Goal: Find specific page/section: Find specific page/section

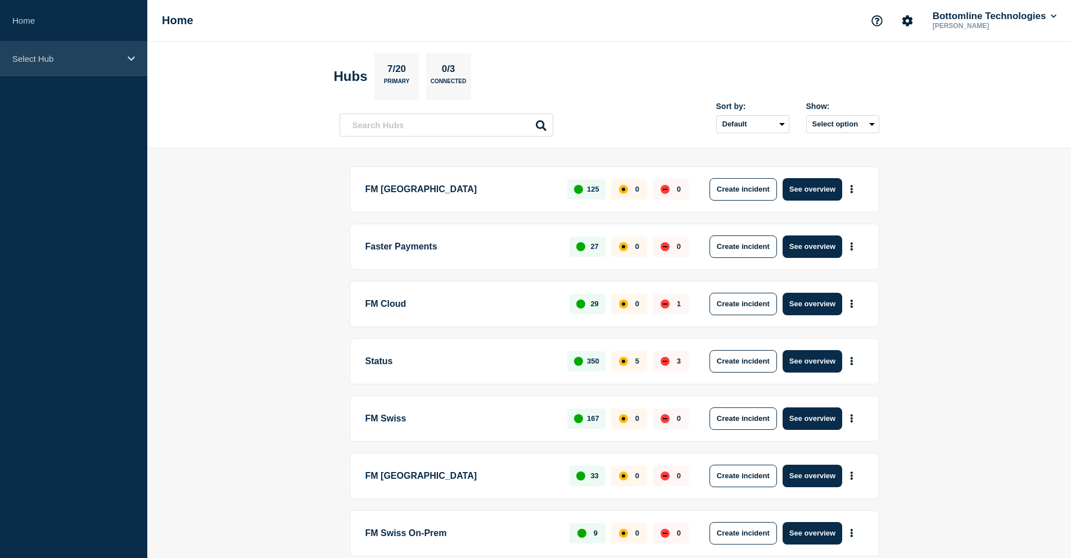
click at [53, 58] on p "Select Hub" at bounding box center [66, 59] width 108 height 10
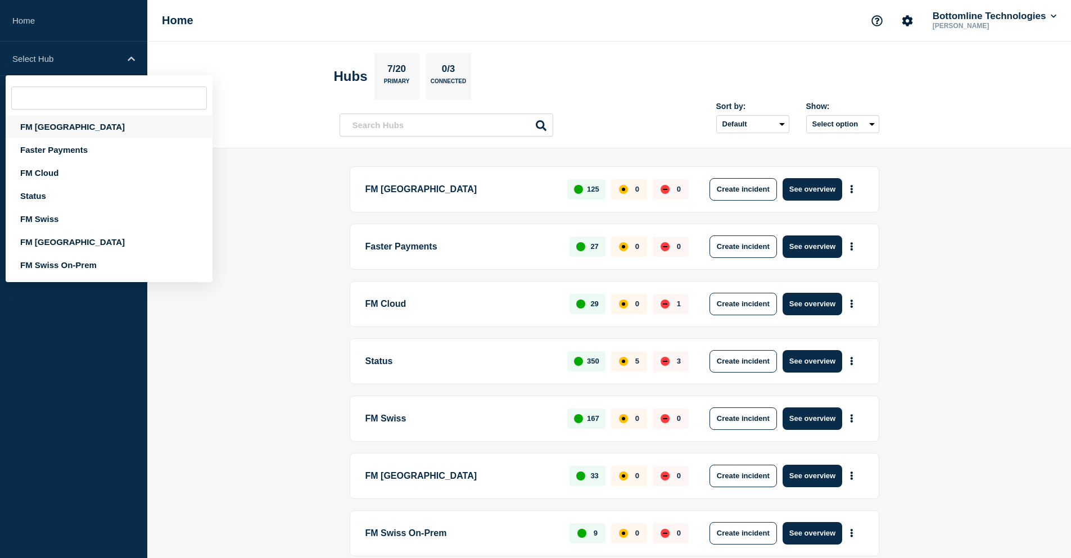
click at [66, 120] on div "FM London" at bounding box center [109, 126] width 207 height 23
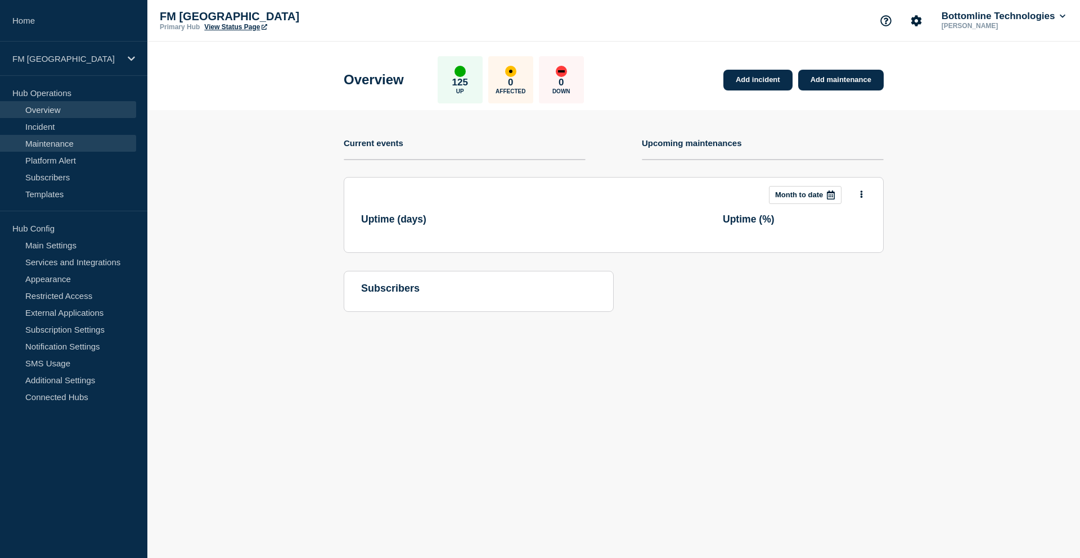
click at [62, 139] on link "Maintenance" at bounding box center [68, 143] width 136 height 17
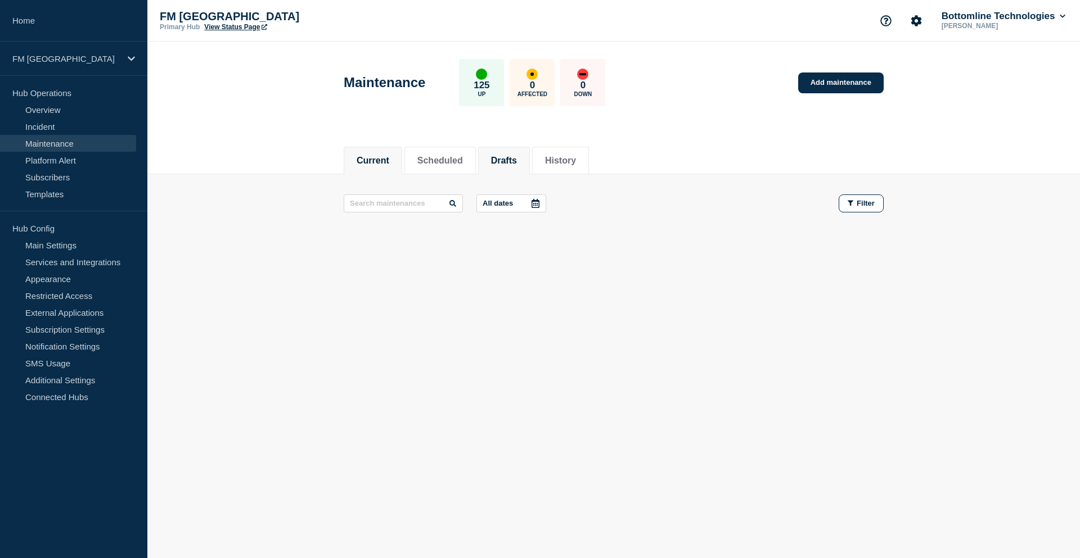
click at [515, 156] on button "Drafts" at bounding box center [504, 161] width 26 height 10
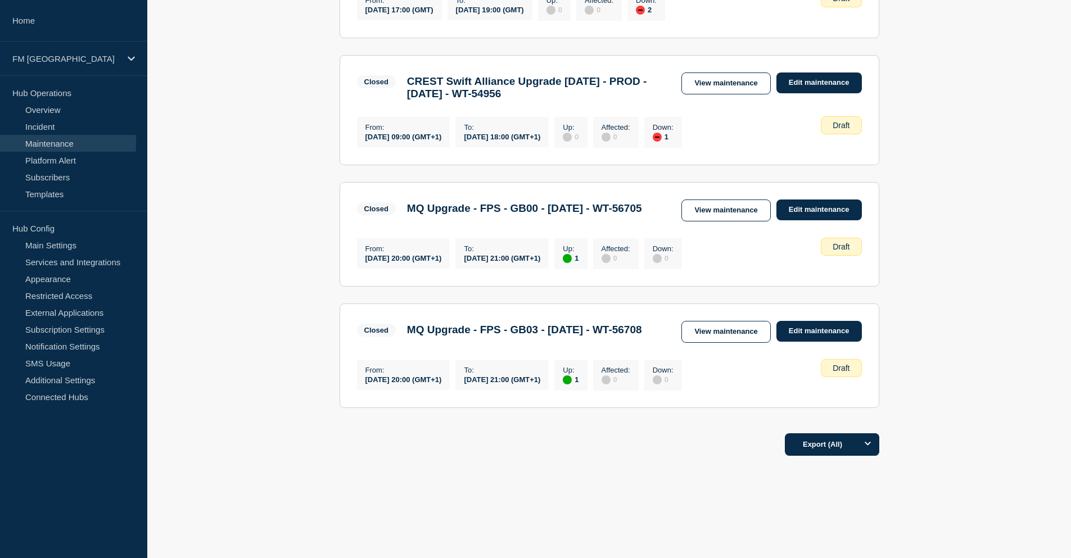
scroll to position [731, 0]
